Goal: Check status: Check status

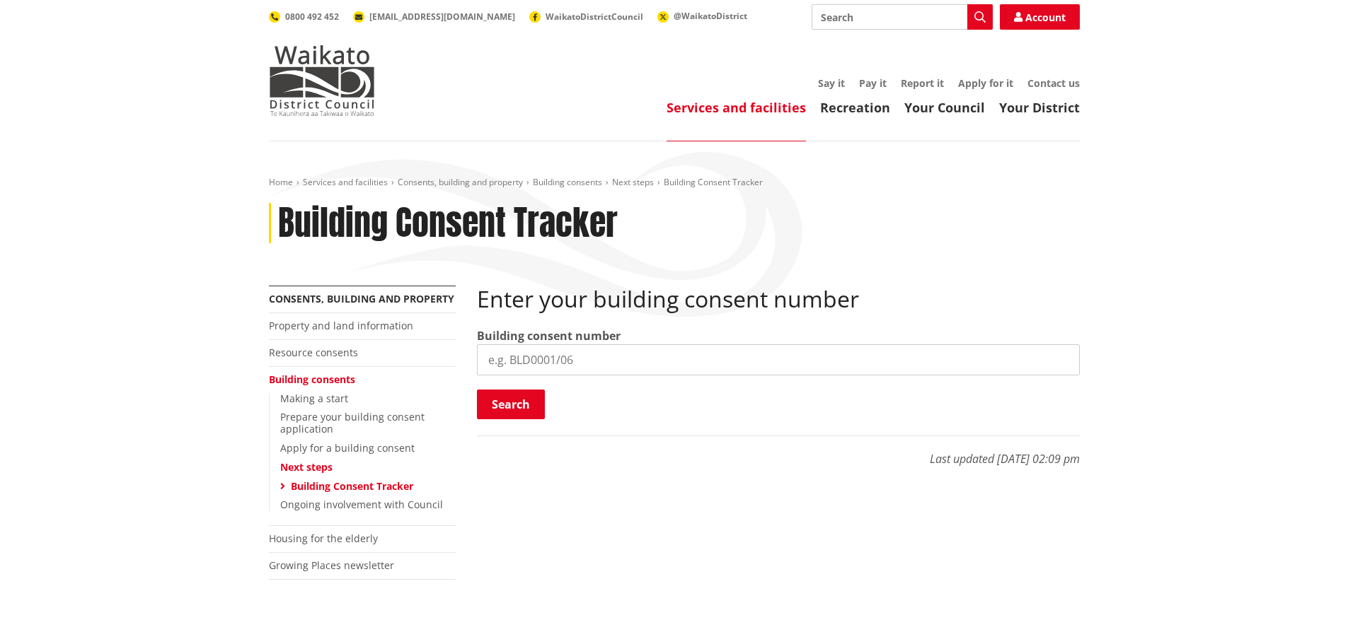
click at [543, 362] on input "search" at bounding box center [778, 360] width 603 height 31
type input "BLD018526"
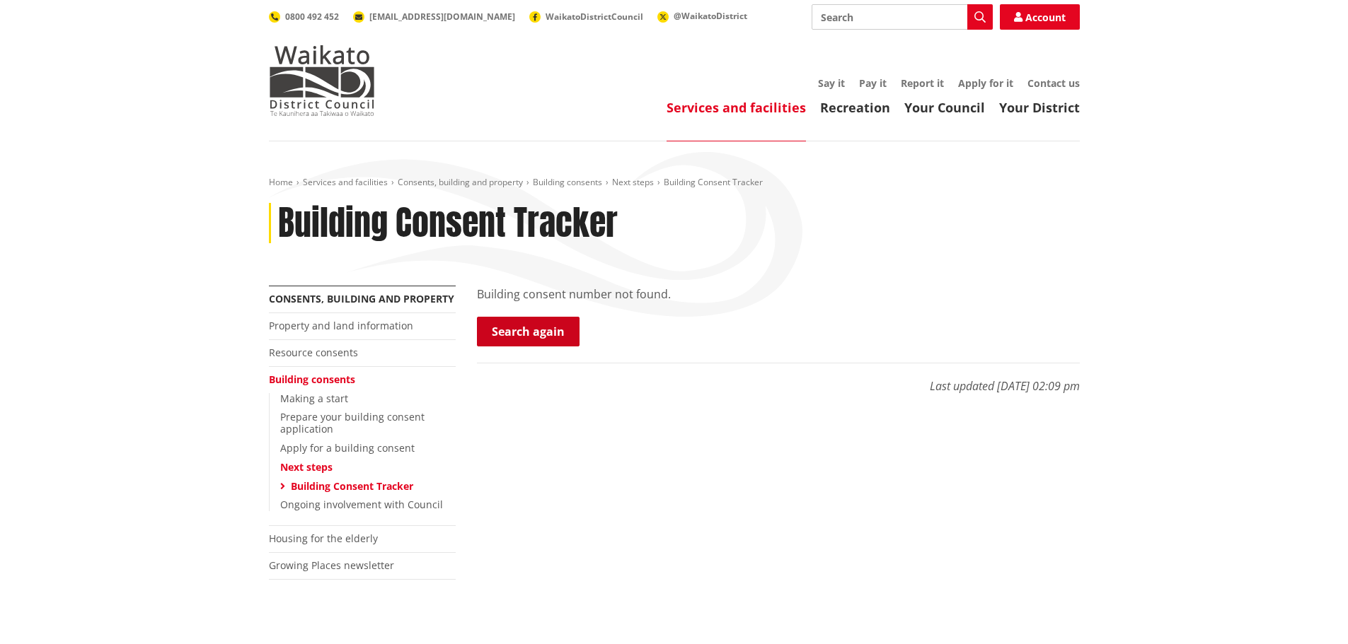
click at [547, 328] on link "Search again" at bounding box center [528, 332] width 103 height 30
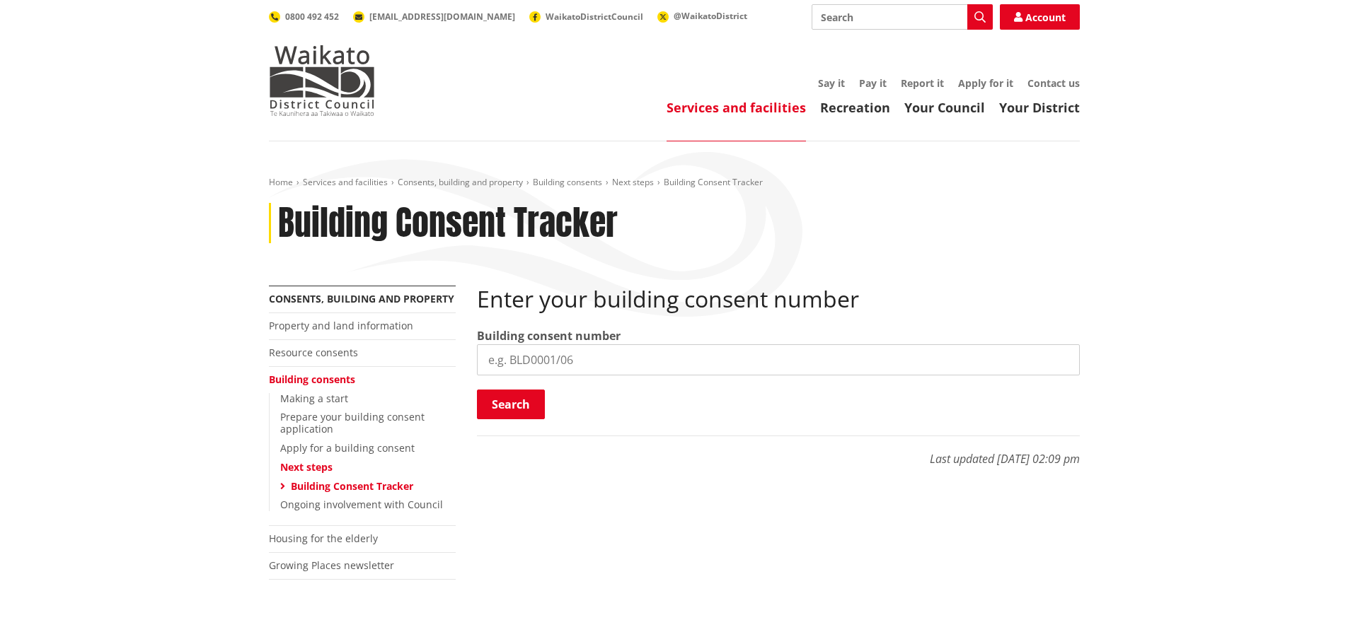
click at [559, 354] on input "search" at bounding box center [778, 360] width 603 height 31
type input "BLD0185/26"
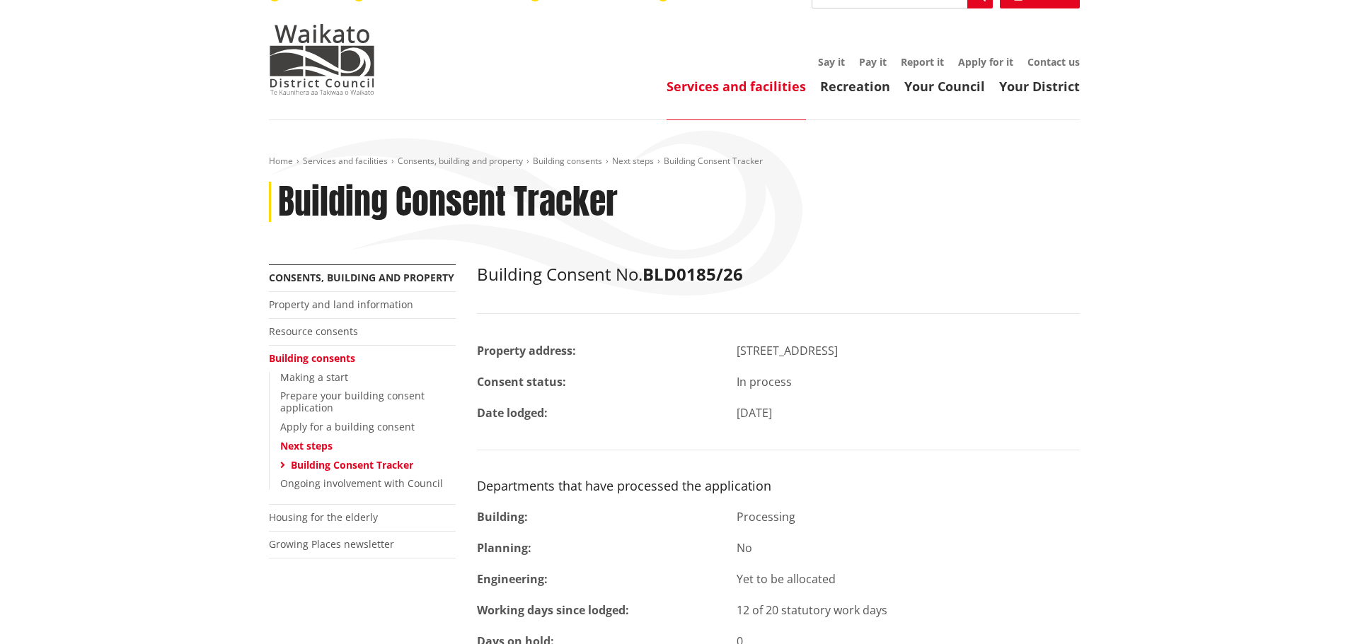
scroll to position [18, 0]
